Goal: Information Seeking & Learning: Learn about a topic

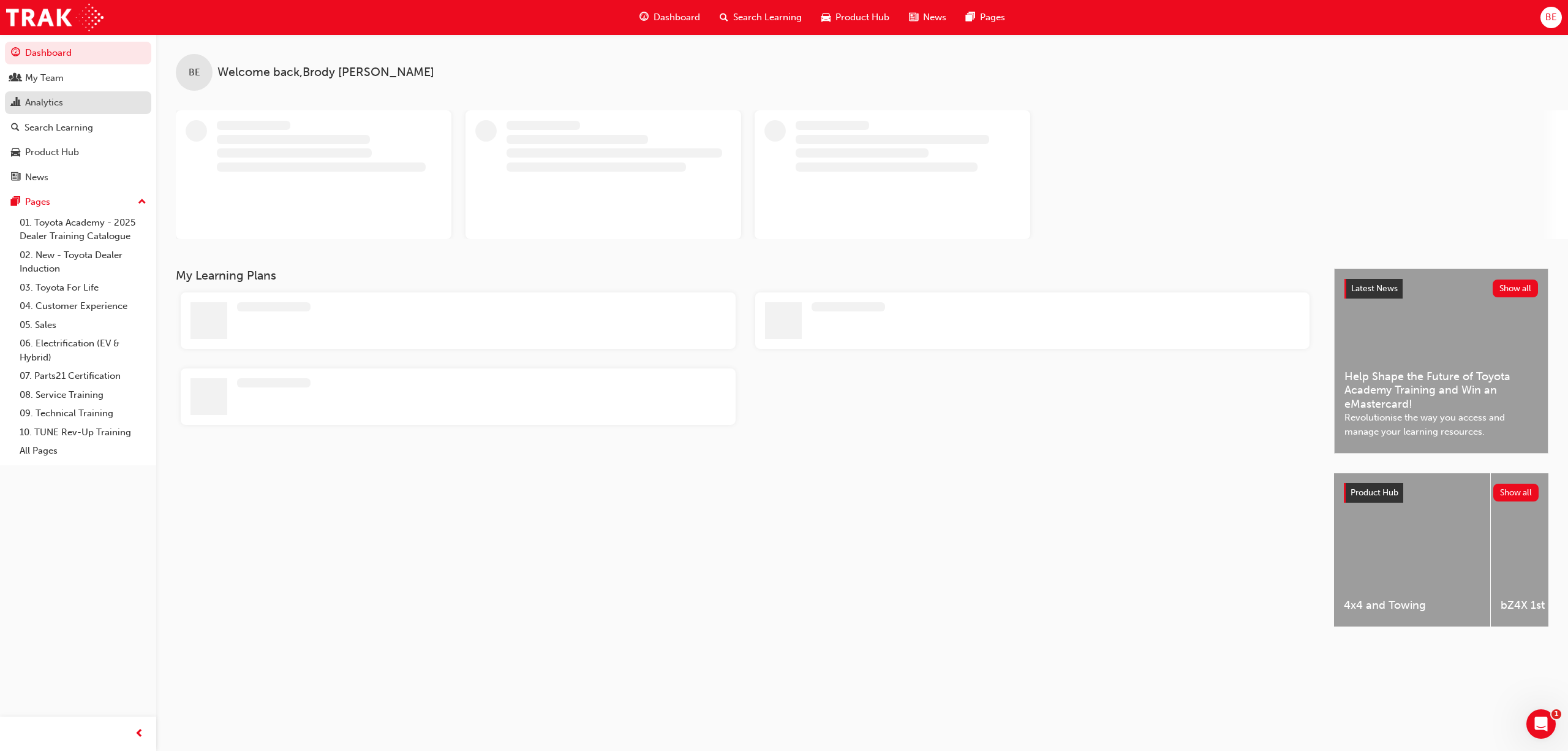
click at [57, 100] on div "Analytics" at bounding box center [44, 103] width 38 height 14
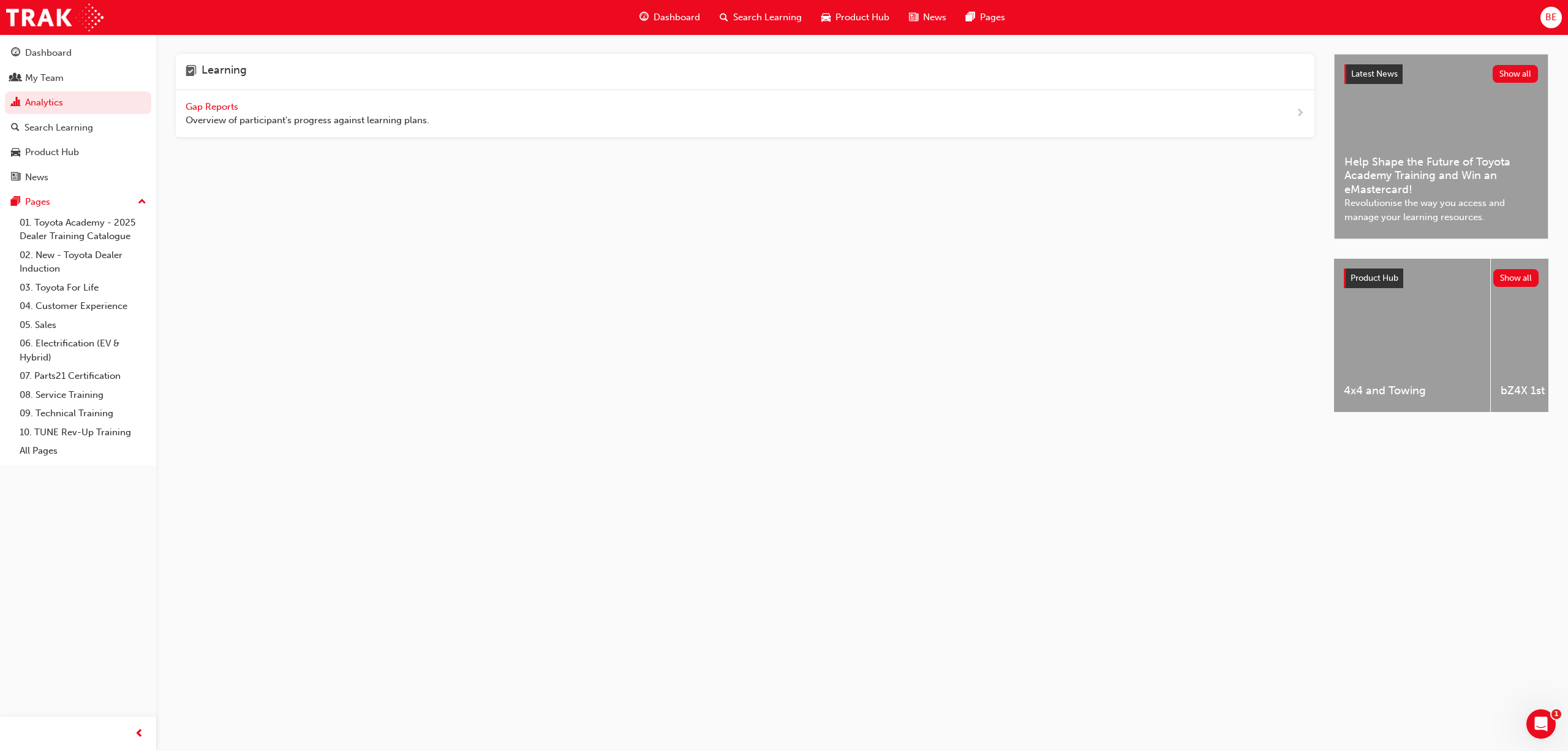
click at [221, 104] on span "Gap Reports" at bounding box center [213, 106] width 55 height 11
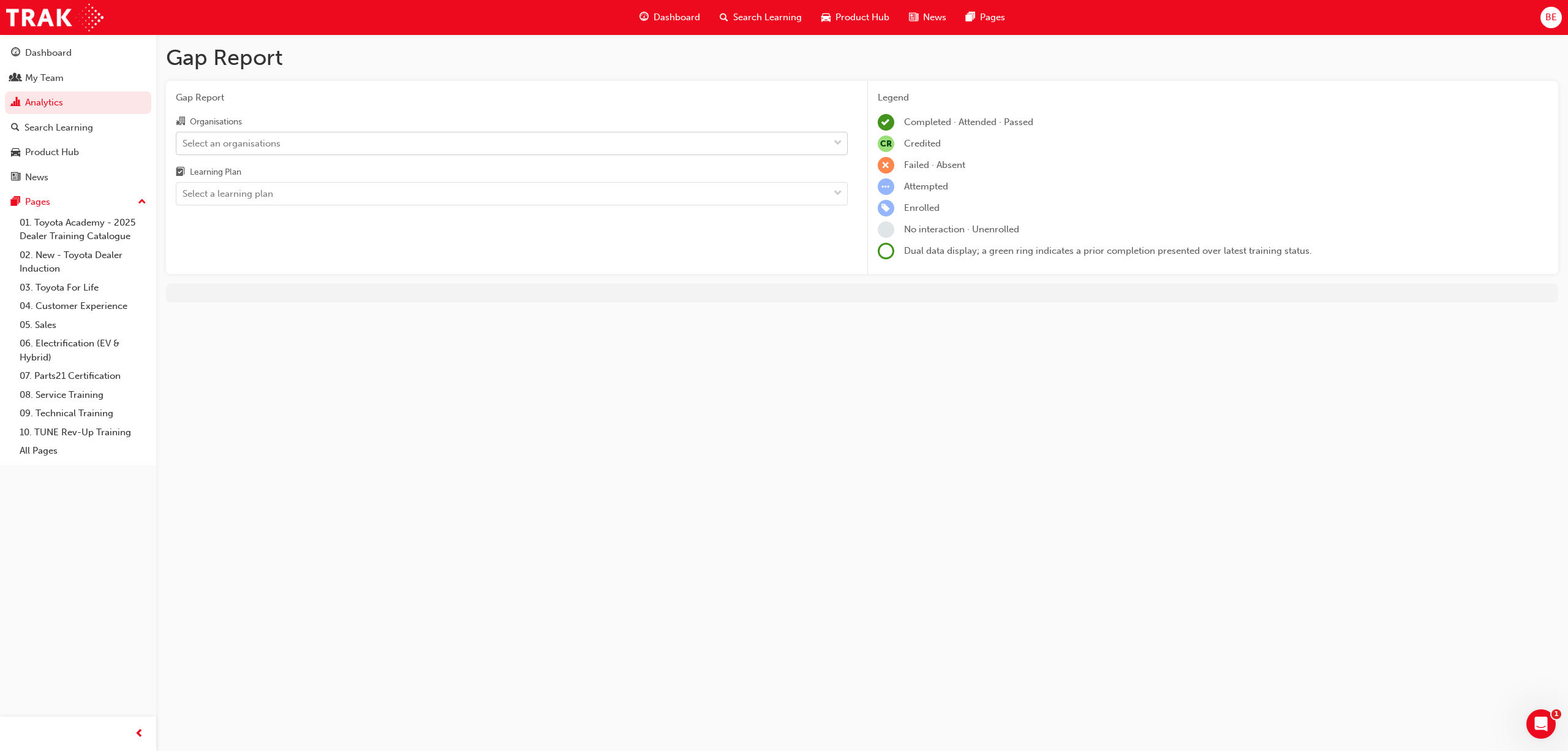
click at [845, 145] on div at bounding box center [838, 144] width 19 height 22
click at [184, 145] on input "Organisations Select an organisations" at bounding box center [183, 143] width 1 height 11
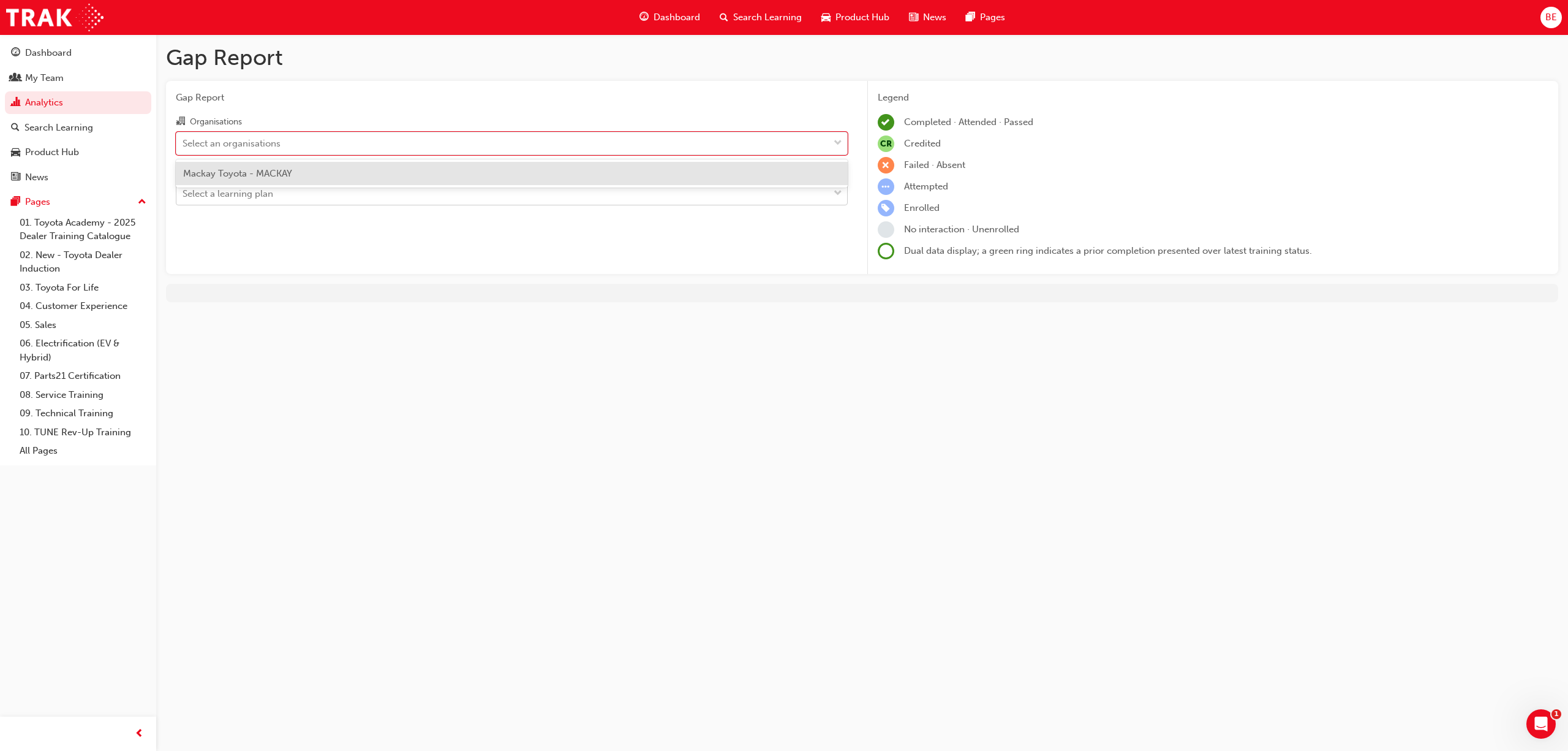
click at [347, 179] on div "Mackay Toyota - MACKAY" at bounding box center [512, 174] width 672 height 23
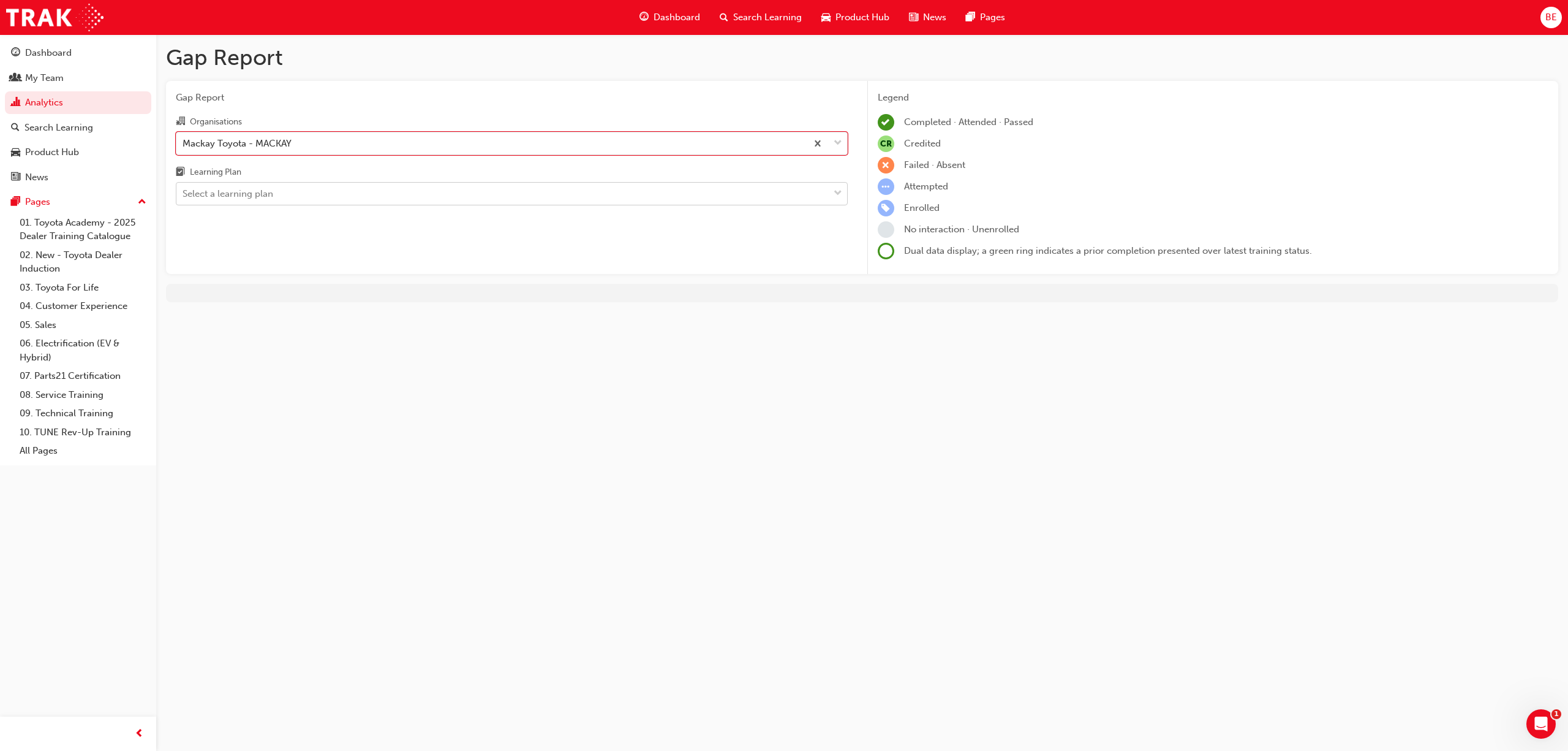
click at [834, 192] on span "down-icon" at bounding box center [838, 193] width 9 height 16
click at [184, 192] on input "Learning Plan Select a learning plan" at bounding box center [183, 193] width 1 height 11
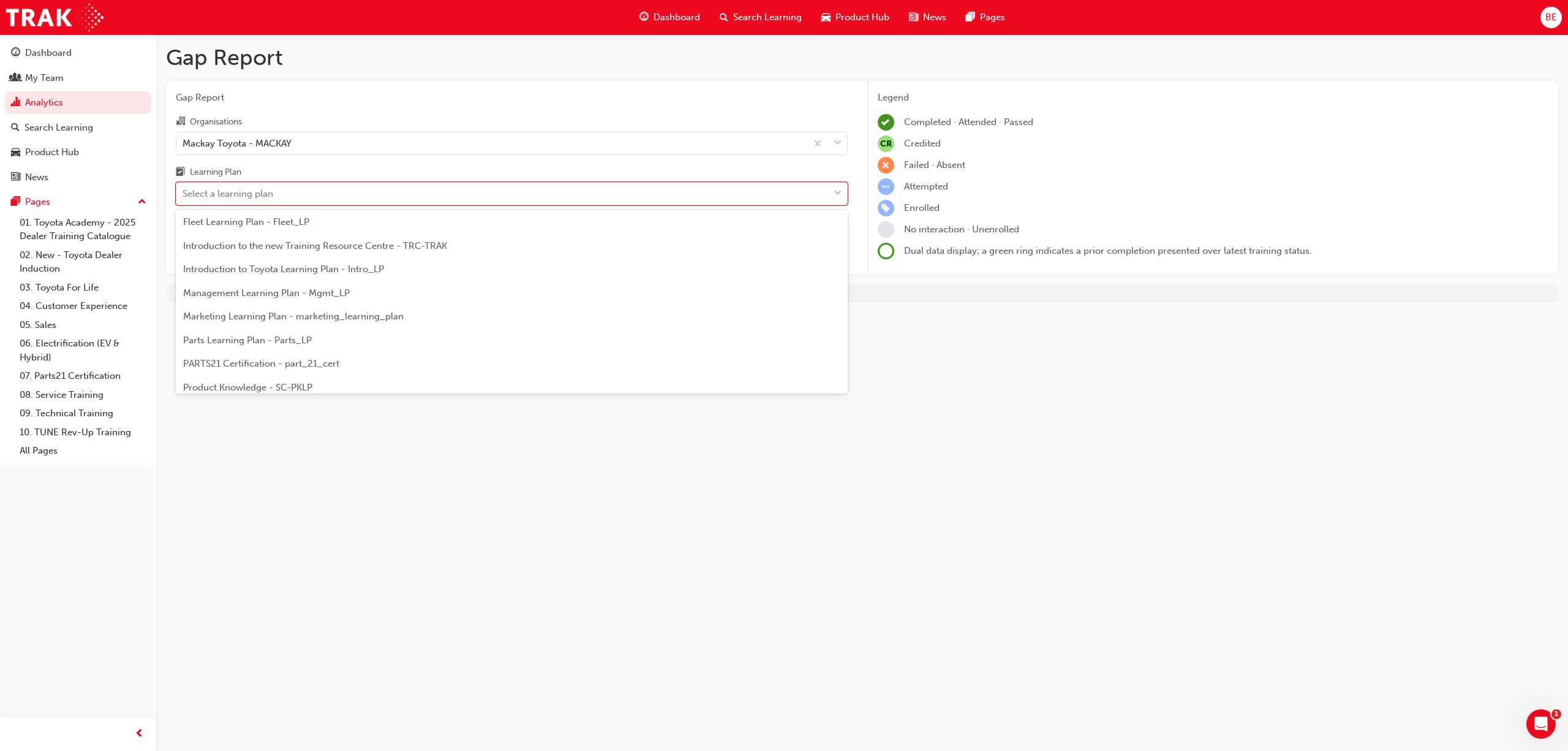
scroll to position [528, 0]
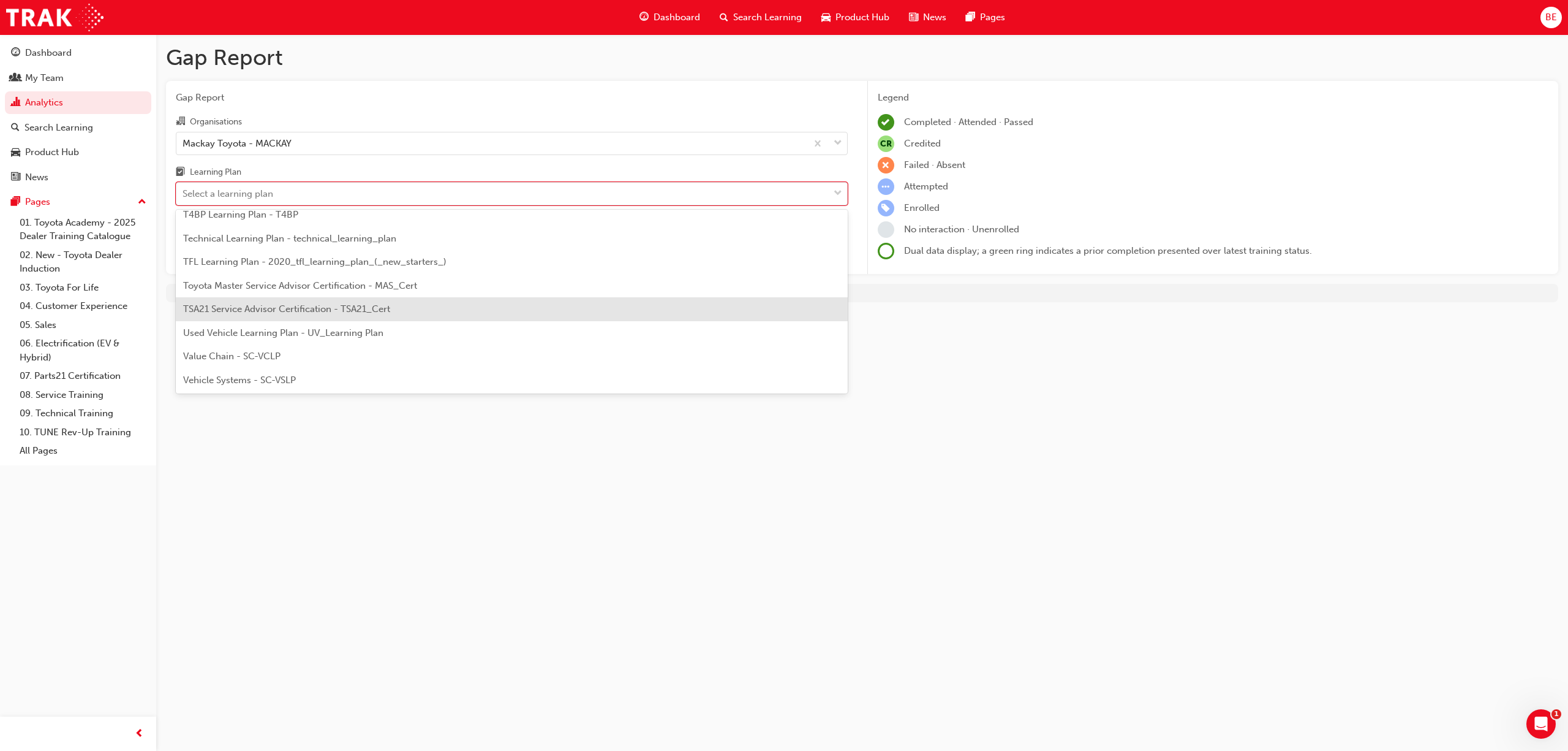
click at [388, 310] on span "TSA21 Service Advisor Certification - TSA21_Cert" at bounding box center [287, 309] width 207 height 11
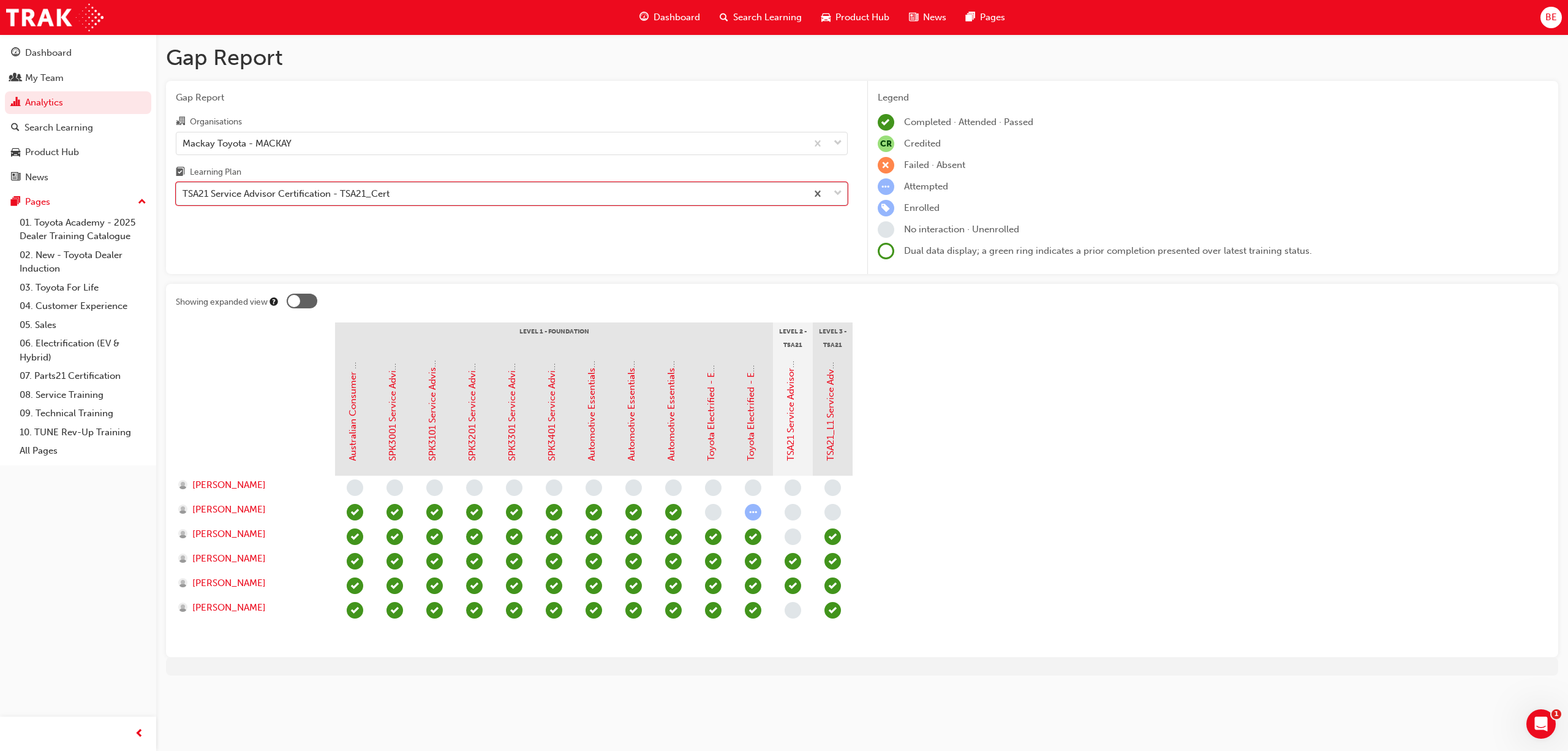
click at [834, 189] on span "down-icon" at bounding box center [838, 193] width 9 height 16
click at [184, 189] on input "Learning Plan option TSA21 Service Advisor Certification - TSA21_Cert, selected…" at bounding box center [183, 193] width 1 height 11
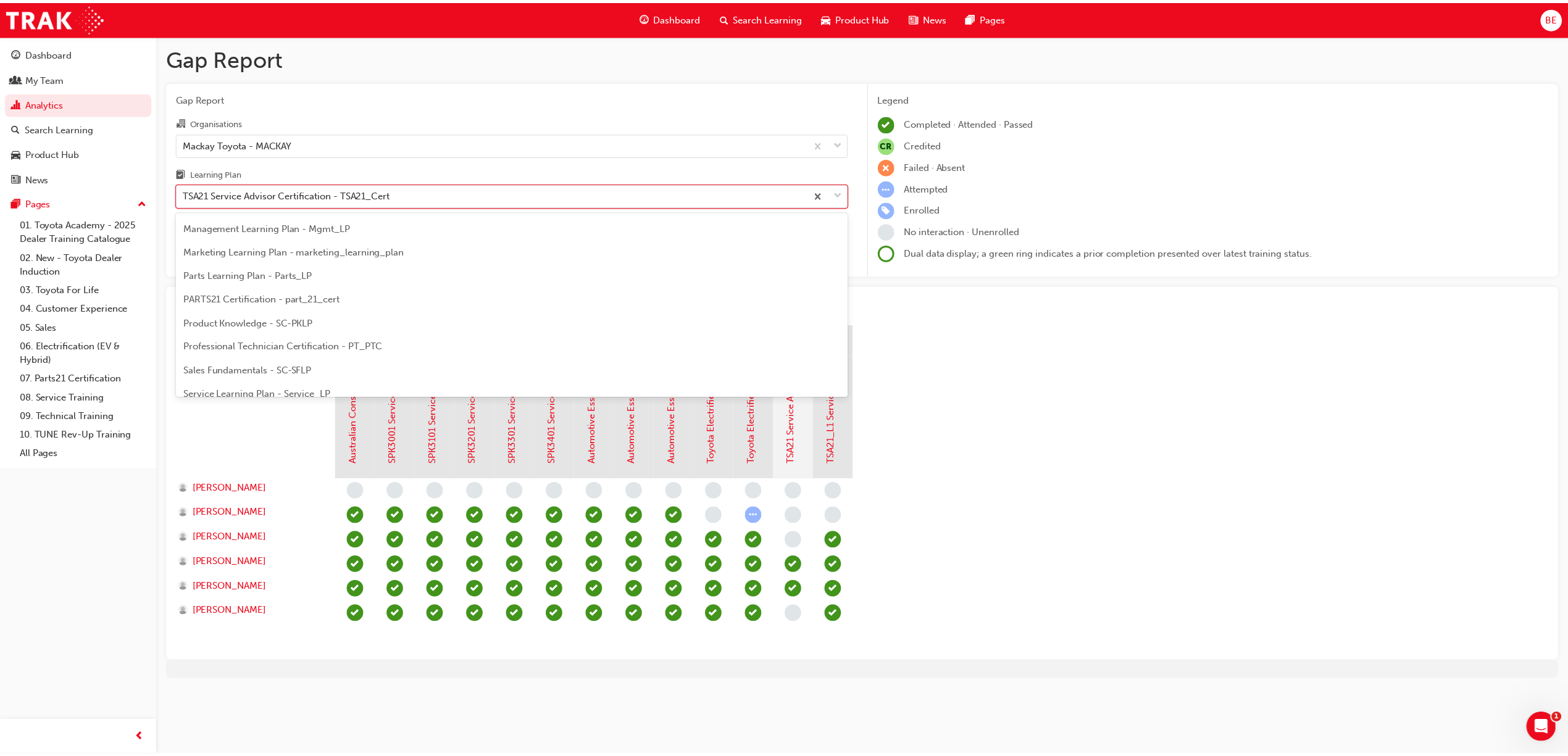
scroll to position [304, 0]
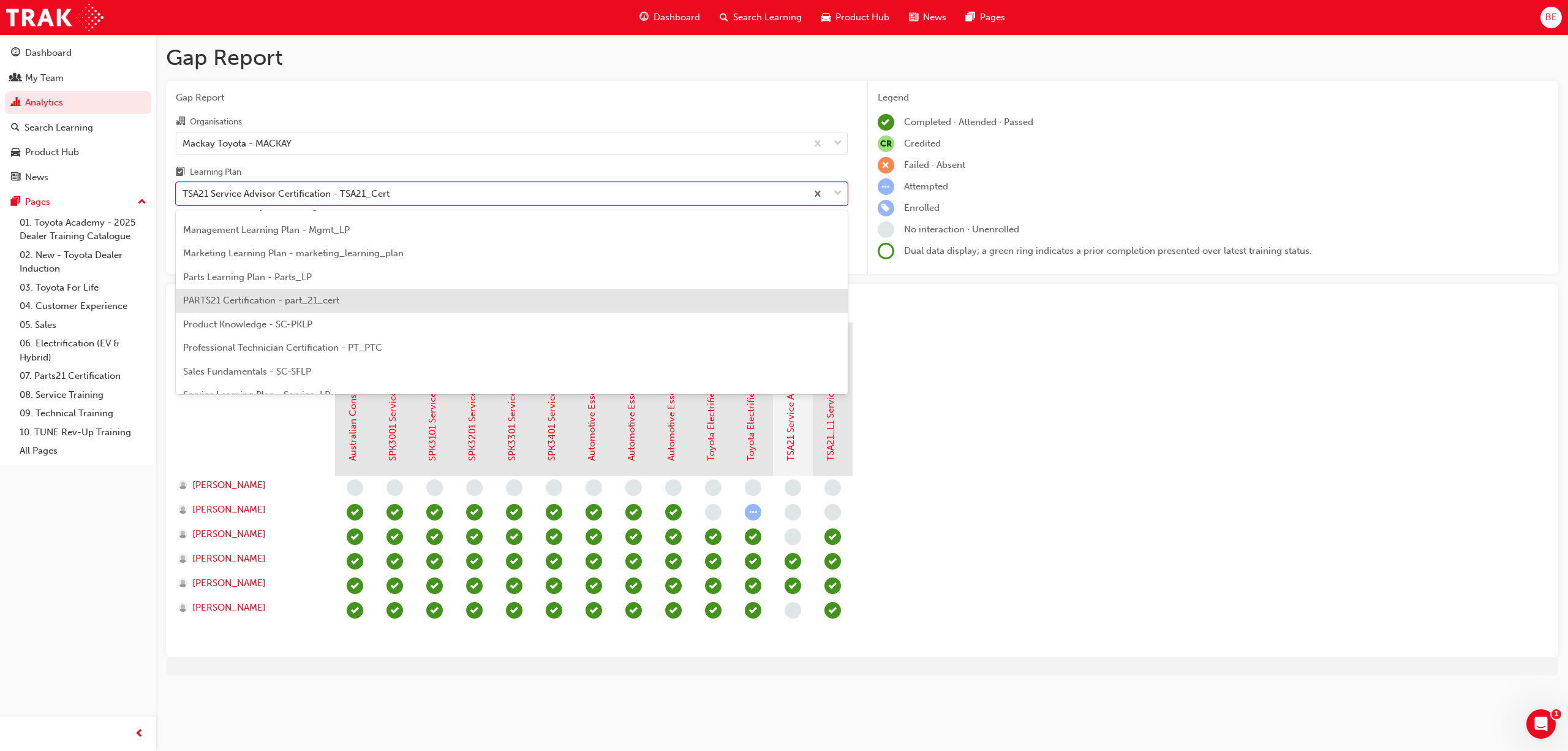
click at [252, 295] on span "PARTS21 Certification - part_21_cert" at bounding box center [262, 300] width 156 height 11
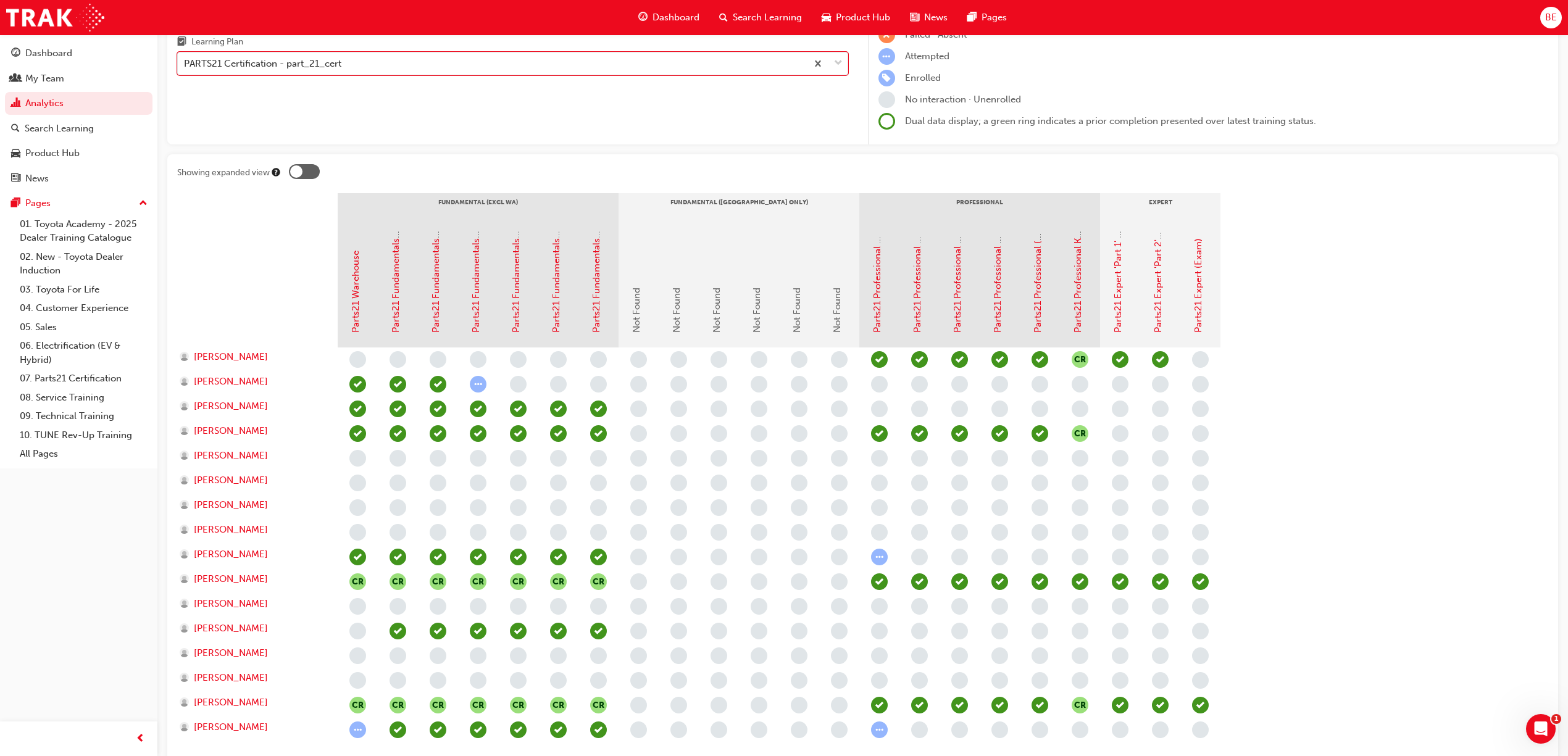
scroll to position [128, 0]
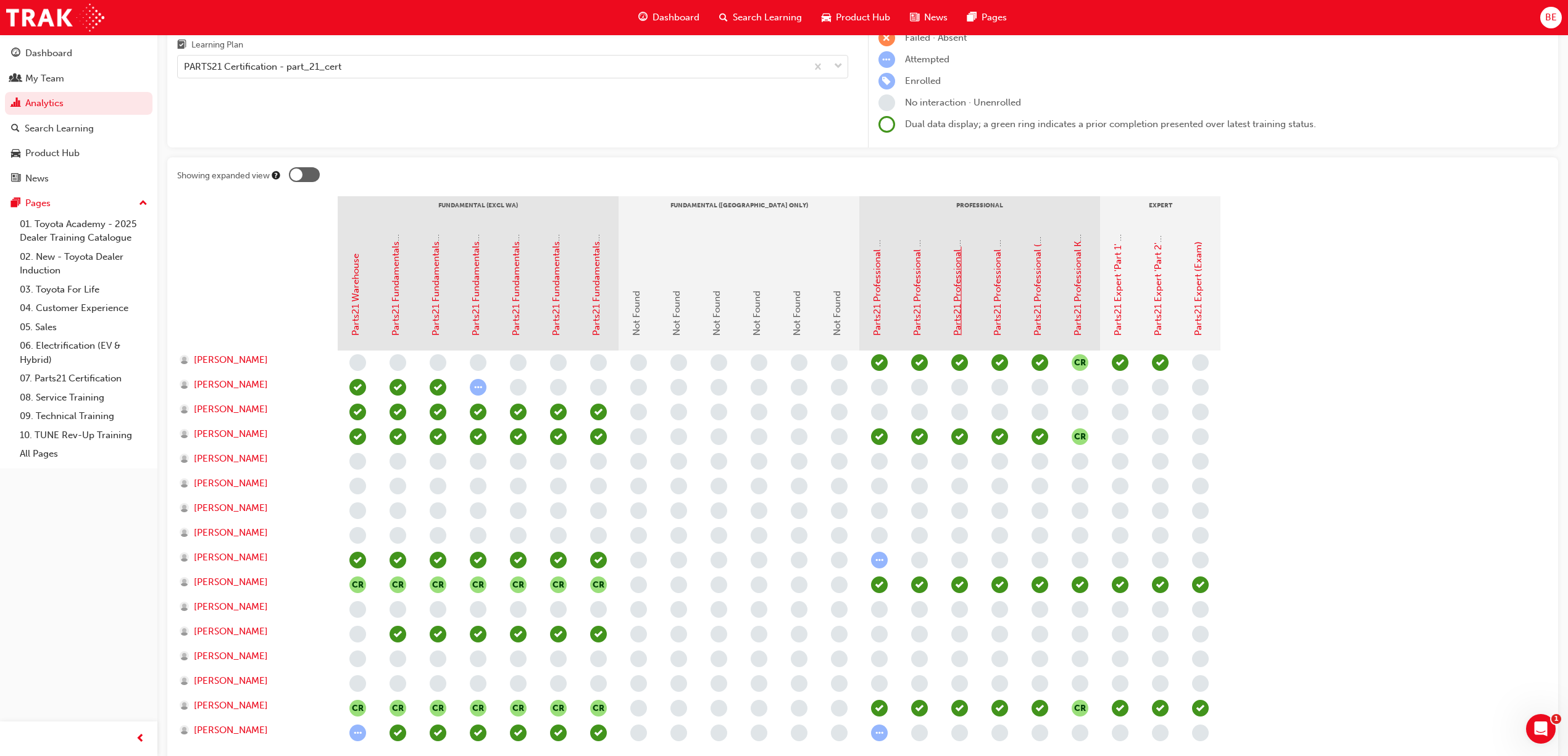
drag, startPoint x: 963, startPoint y: 297, endPoint x: 955, endPoint y: 296, distance: 8.1
click at [955, 296] on link "Parts21 Professional Module Part 3 - Warehouse Storage & Safety" at bounding box center [956, 196] width 11 height 278
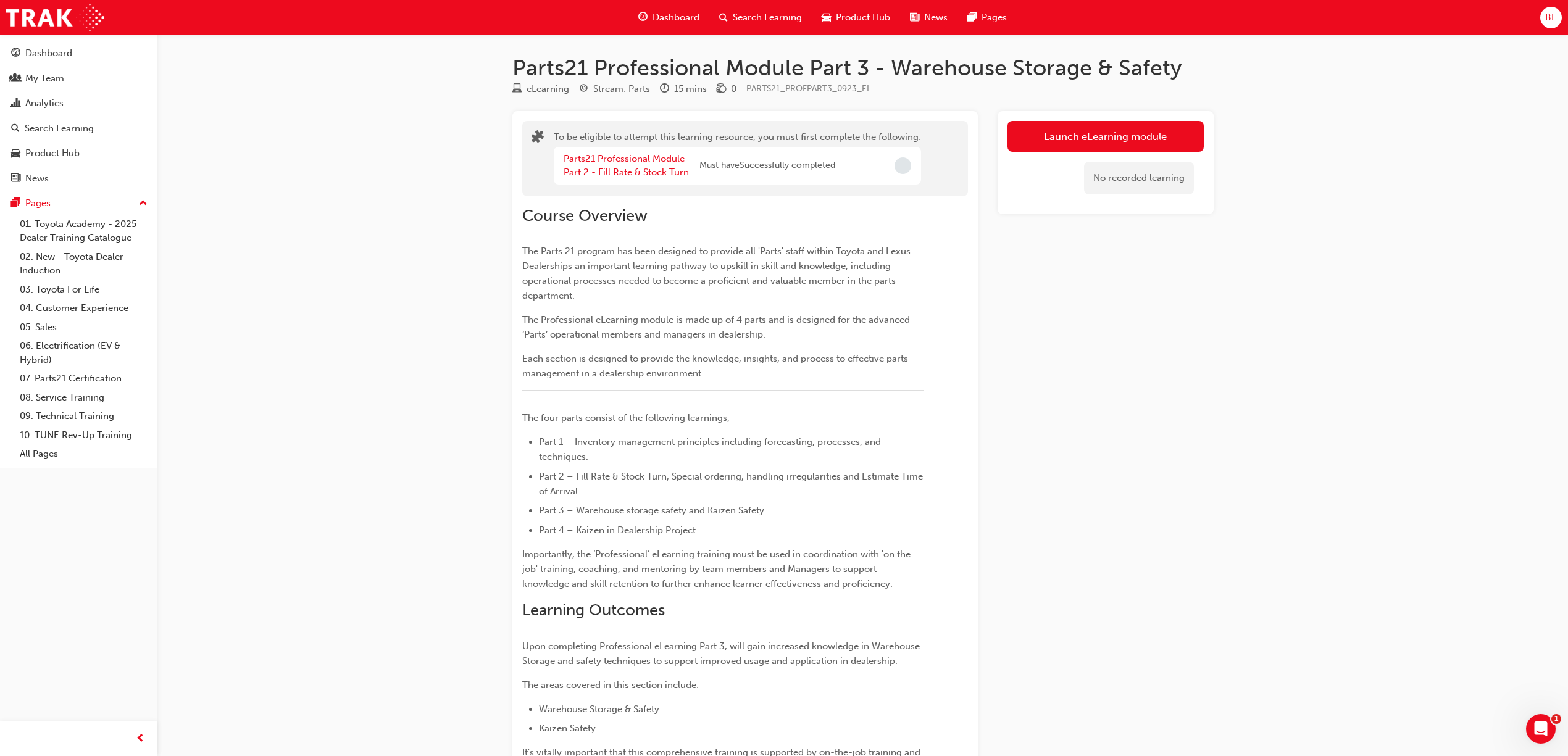
scroll to position [128, 0]
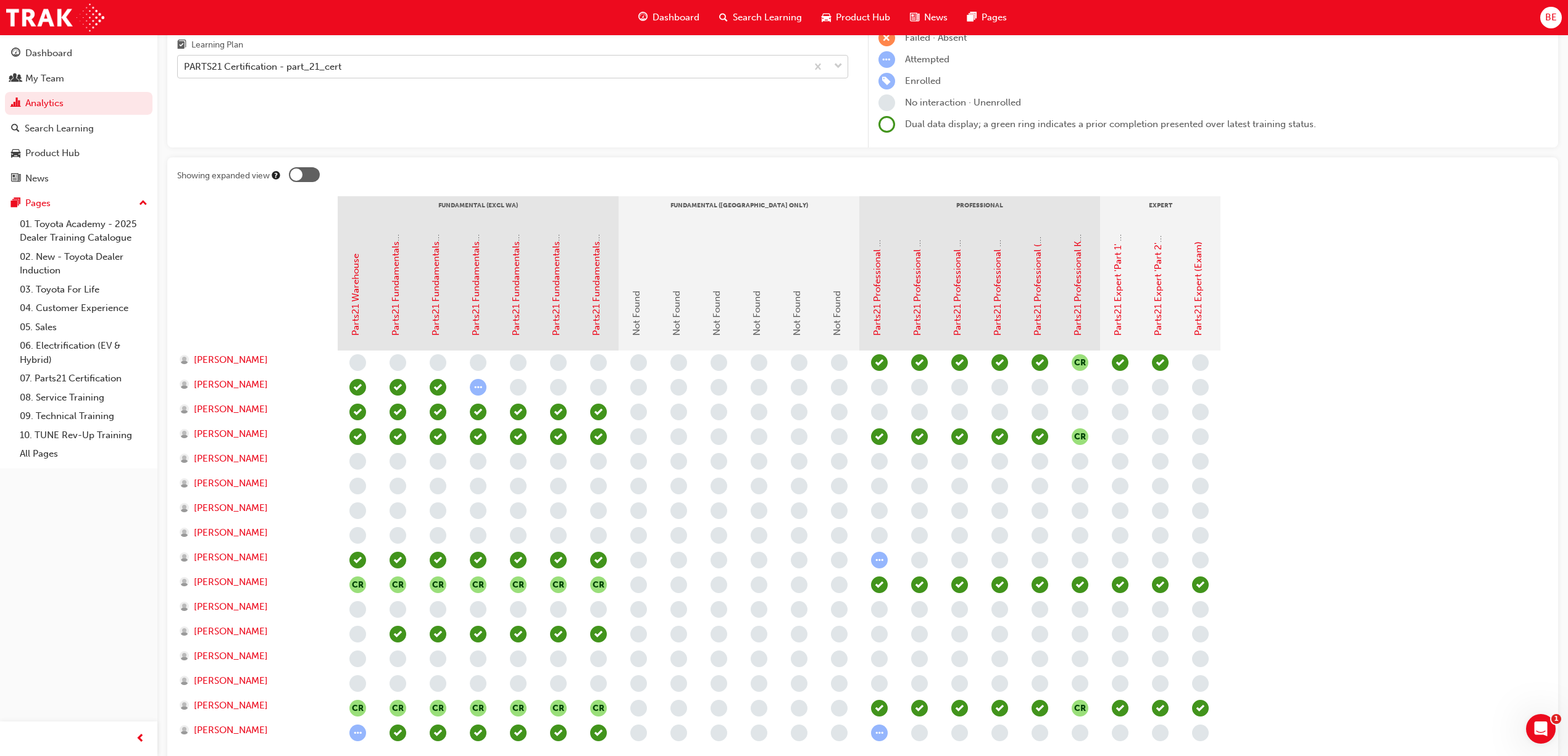
click at [834, 66] on span "down-icon" at bounding box center [838, 67] width 9 height 16
click at [185, 66] on input "Learning Plan PARTS21 Certification - part_21_cert" at bounding box center [184, 66] width 1 height 11
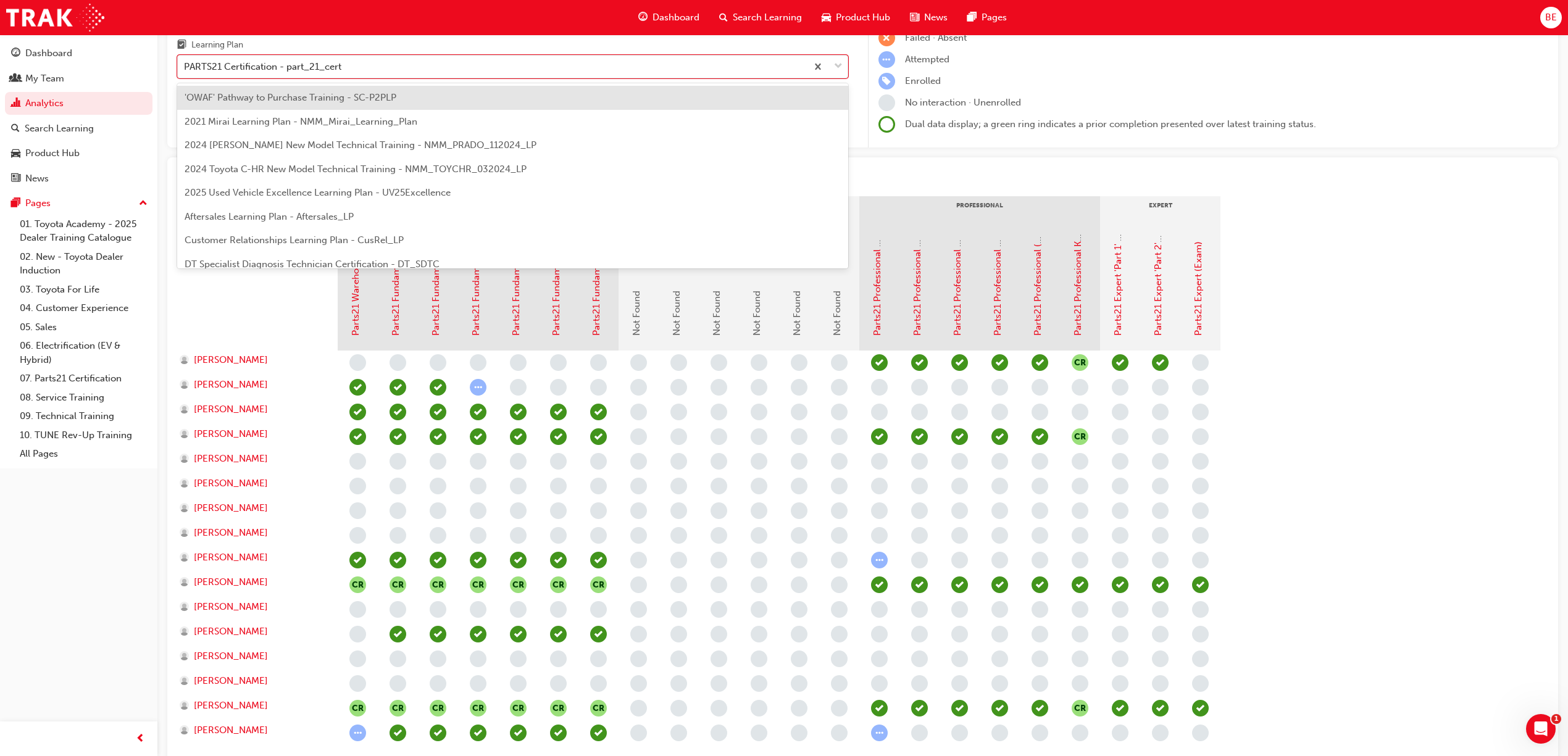
scroll to position [229, 0]
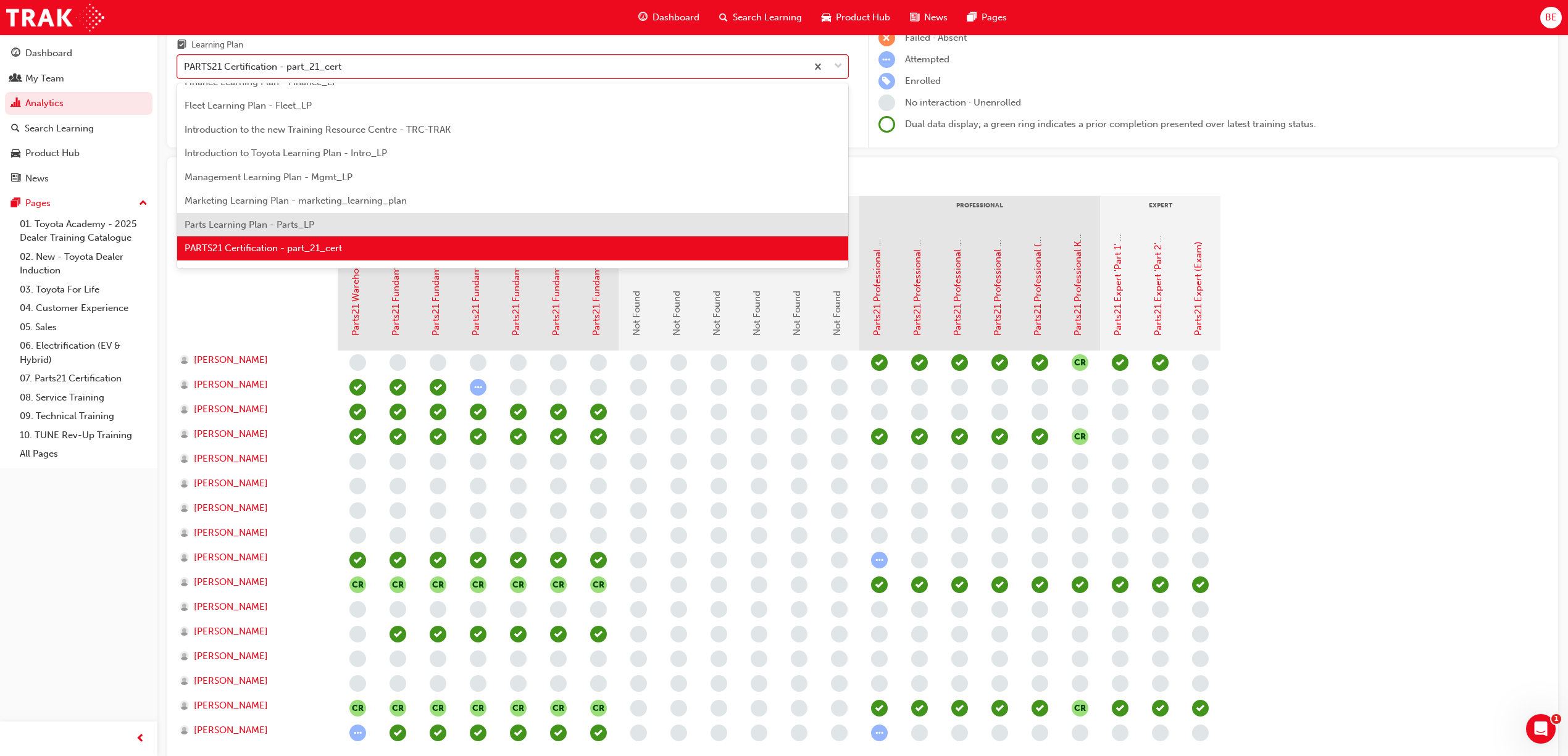
click at [314, 220] on div "Parts Learning Plan - Parts_LP" at bounding box center [513, 224] width 671 height 24
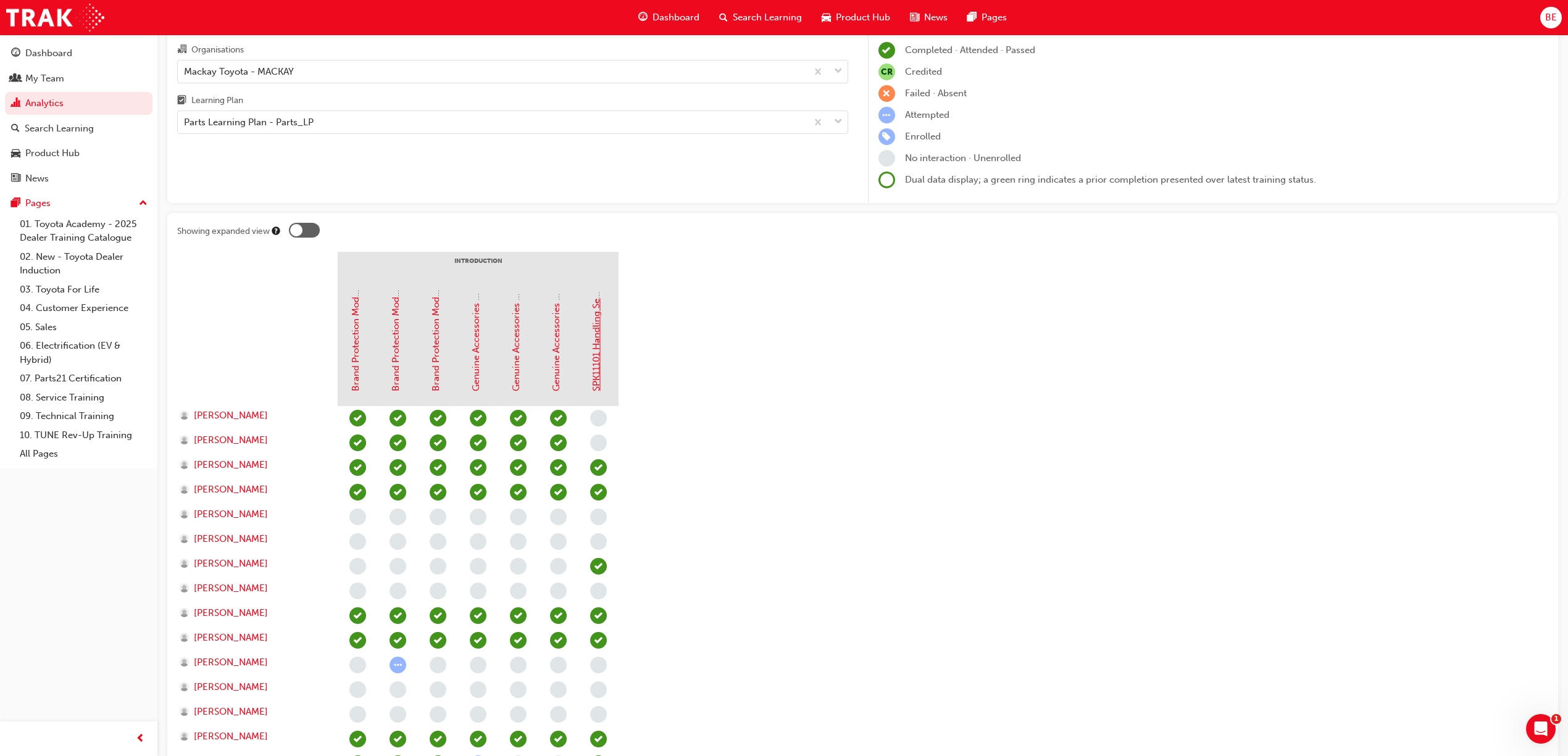
scroll to position [109, 0]
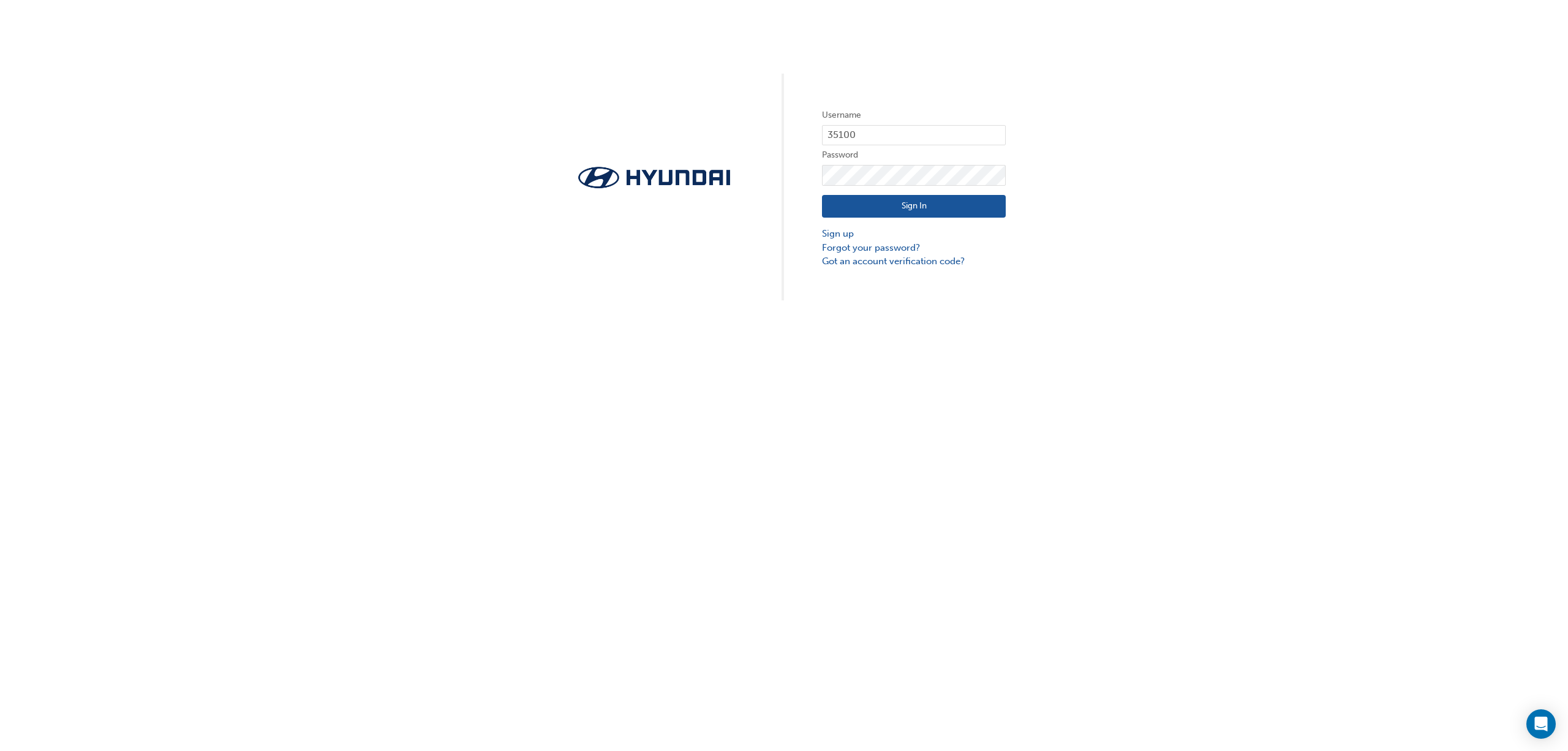
click at [879, 206] on button "Sign In" at bounding box center [914, 207] width 184 height 23
